Goal: Transaction & Acquisition: Subscribe to service/newsletter

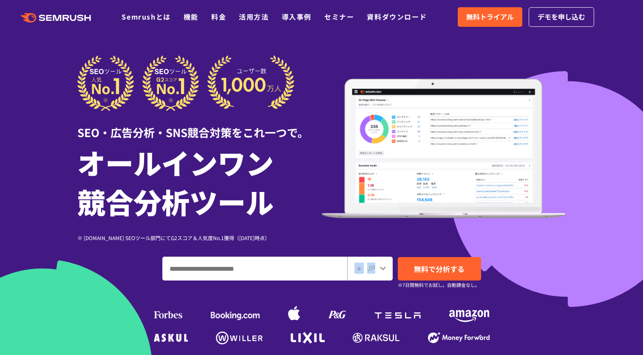
click at [386, 272] on div "JP" at bounding box center [369, 268] width 45 height 24
drag, startPoint x: 386, startPoint y: 272, endPoint x: 383, endPoint y: 267, distance: 5.1
click at [384, 267] on icon at bounding box center [383, 268] width 6 height 4
click at [381, 267] on icon at bounding box center [383, 268] width 6 height 4
click at [359, 267] on img at bounding box center [359, 268] width 9 height 7
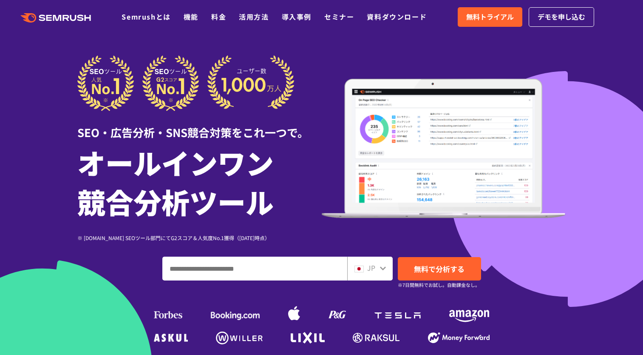
click at [386, 270] on icon at bounding box center [383, 267] width 7 height 7
click at [381, 267] on icon at bounding box center [383, 268] width 6 height 4
click at [385, 270] on icon at bounding box center [383, 267] width 7 height 7
drag, startPoint x: 382, startPoint y: 270, endPoint x: 377, endPoint y: 271, distance: 5.5
click at [382, 270] on icon at bounding box center [383, 267] width 7 height 7
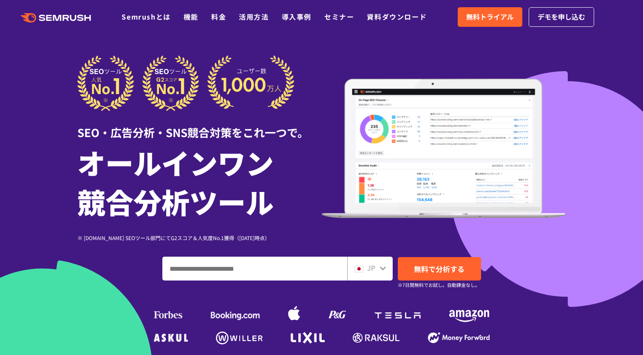
click at [367, 274] on div "JP" at bounding box center [369, 268] width 45 height 24
click at [386, 267] on icon at bounding box center [383, 267] width 7 height 7
click at [382, 267] on icon at bounding box center [383, 267] width 7 height 7
click at [384, 269] on icon at bounding box center [383, 268] width 6 height 4
click at [378, 269] on div "JP" at bounding box center [368, 267] width 27 height 11
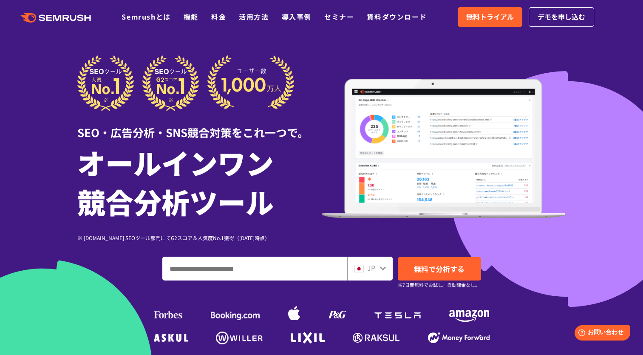
click at [195, 250] on div "SEO・広告分析・SNS競合対策をこれ一つで。 オールインワン 競合分析ツール ※ [DOMAIN_NAME] SEOツール部門にてG2スコア＆人気度No.1…" at bounding box center [321, 200] width 489 height 291
click at [379, 269] on div "JP" at bounding box center [368, 267] width 27 height 11
click at [254, 250] on div "SEO・広告分析・SNS競合対策をこれ一つで。 オールインワン 競合分析ツール ※ [DOMAIN_NAME] SEOツール部門にてG2スコア＆人気度No.1…" at bounding box center [321, 200] width 489 height 291
click at [467, 16] on span "無料トライアル" at bounding box center [490, 16] width 48 height 11
